Goal: Information Seeking & Learning: Find specific fact

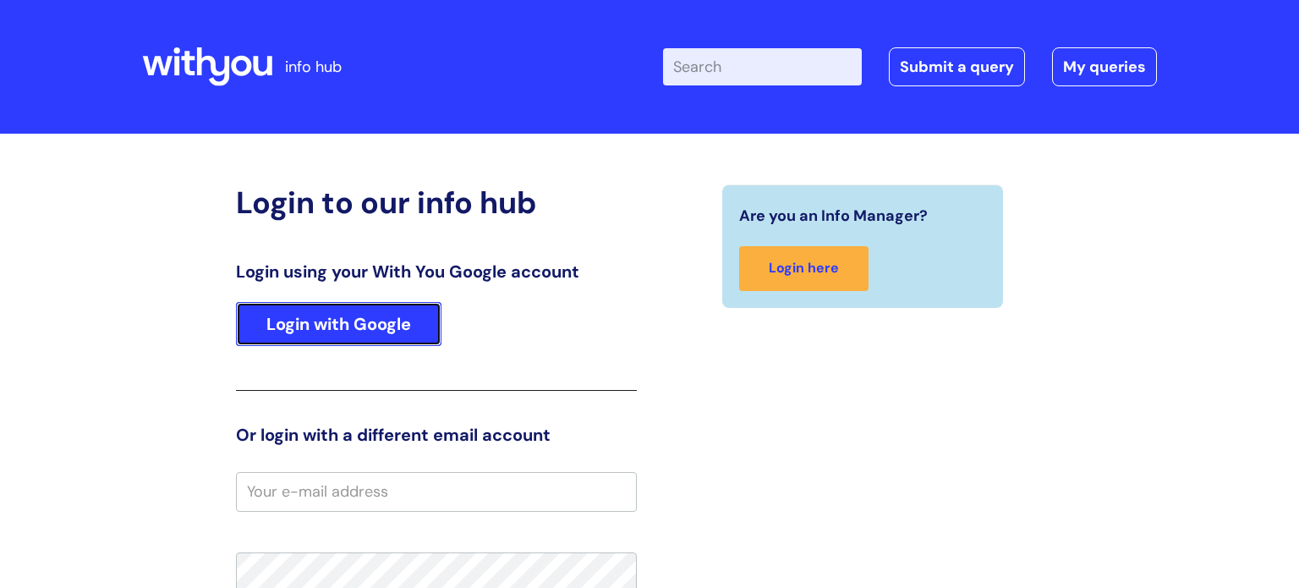
click at [397, 316] on link "Login with Google" at bounding box center [338, 324] width 205 height 44
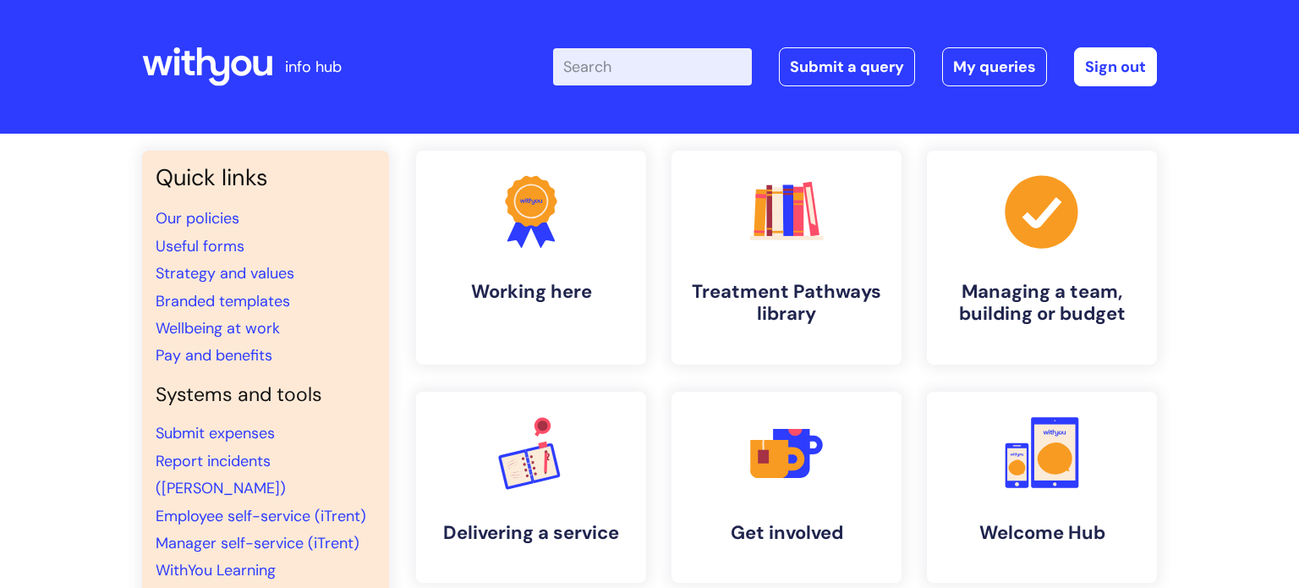
click at [671, 63] on input "Enter your search term here..." at bounding box center [652, 66] width 199 height 37
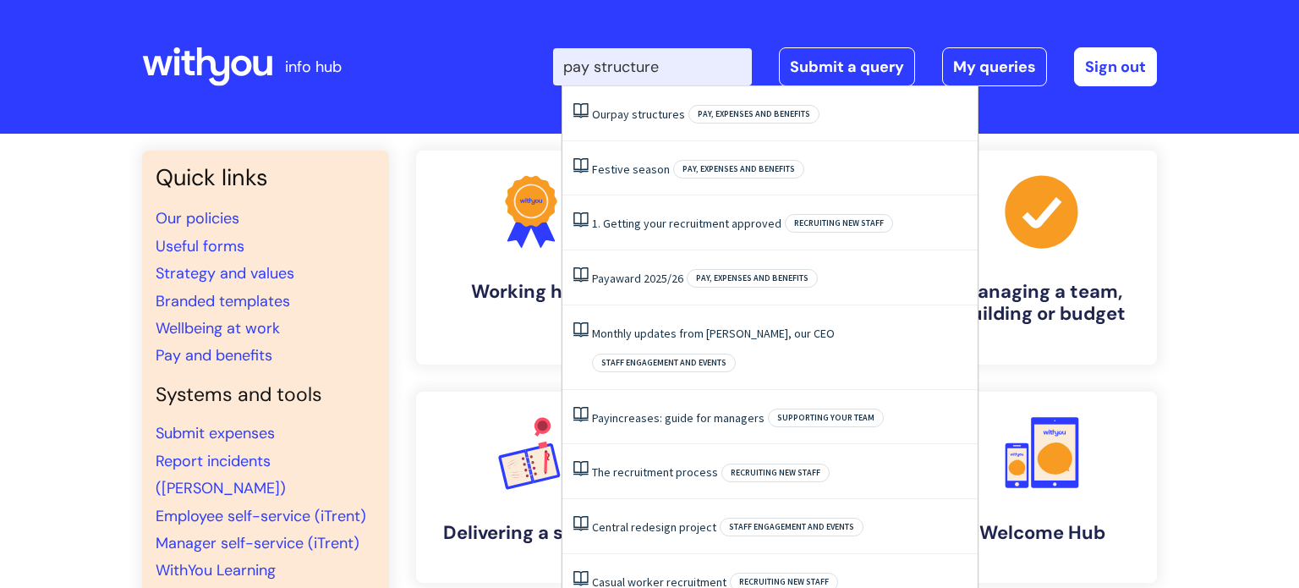
type input "pay structure"
click button "Search" at bounding box center [0, 0] width 0 height 0
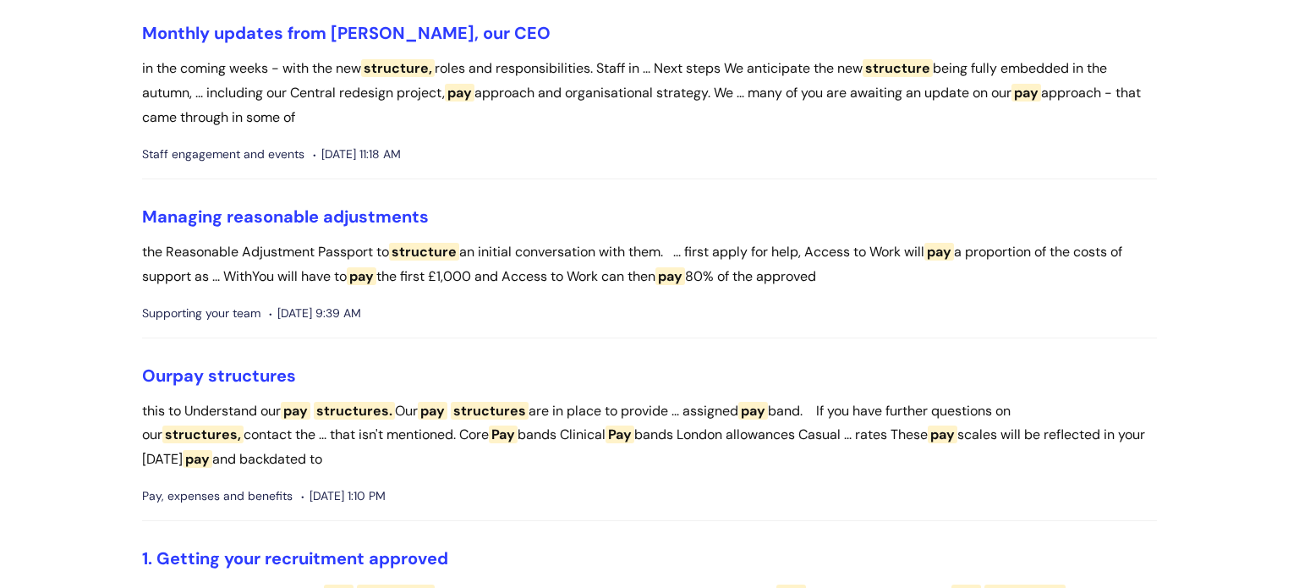
scroll to position [714, 0]
click at [253, 370] on span "structures" at bounding box center [252, 375] width 88 height 22
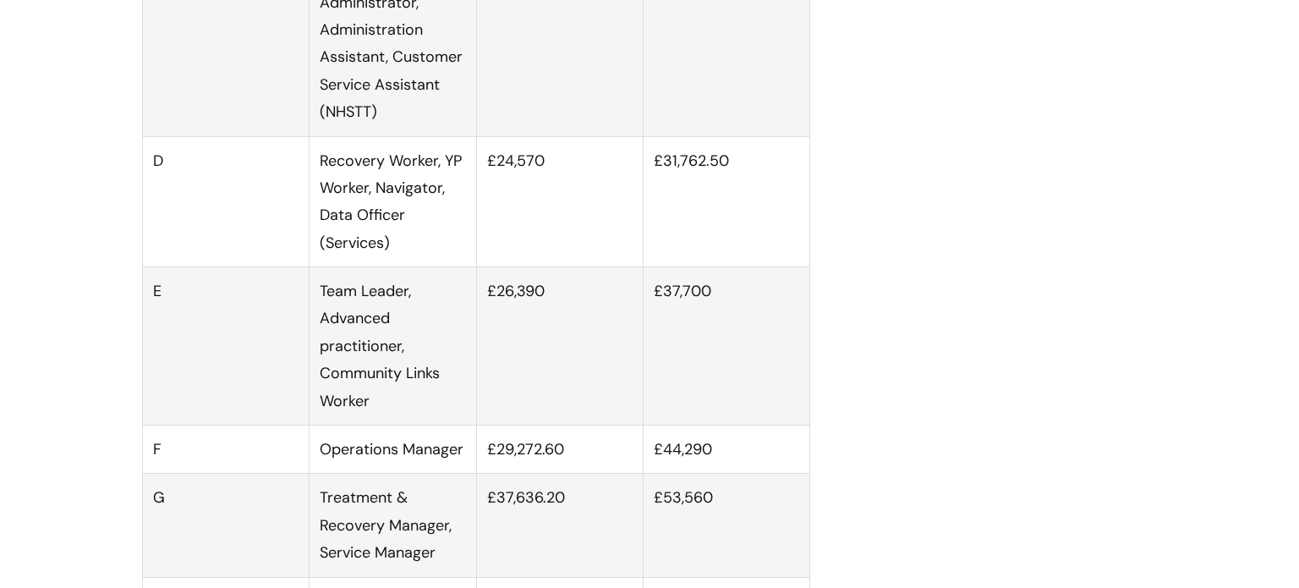
scroll to position [1287, 0]
